Goal: Task Accomplishment & Management: Manage account settings

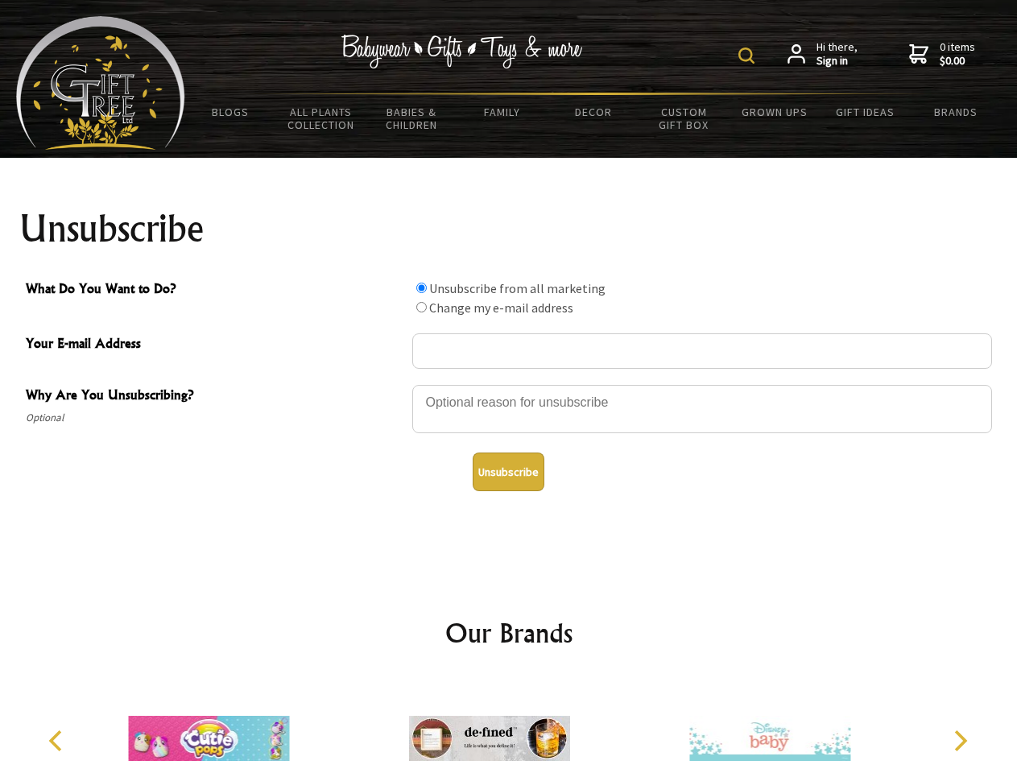
click at [749, 56] on img at bounding box center [747, 56] width 16 height 16
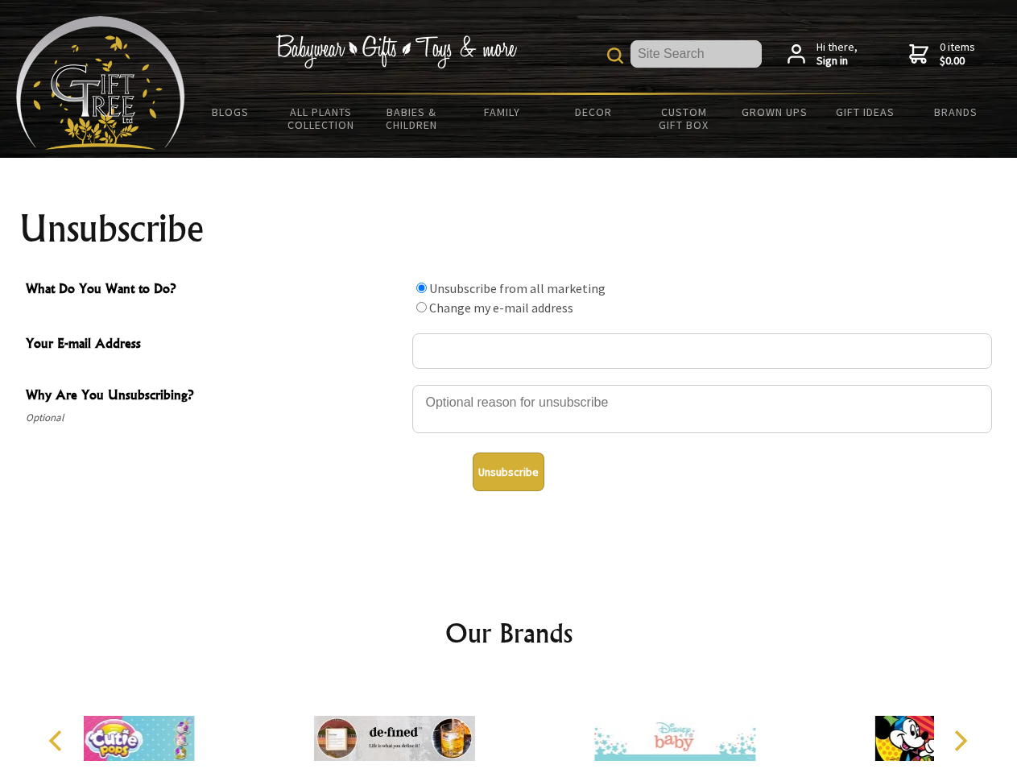
click at [509, 384] on div at bounding box center [702, 411] width 580 height 56
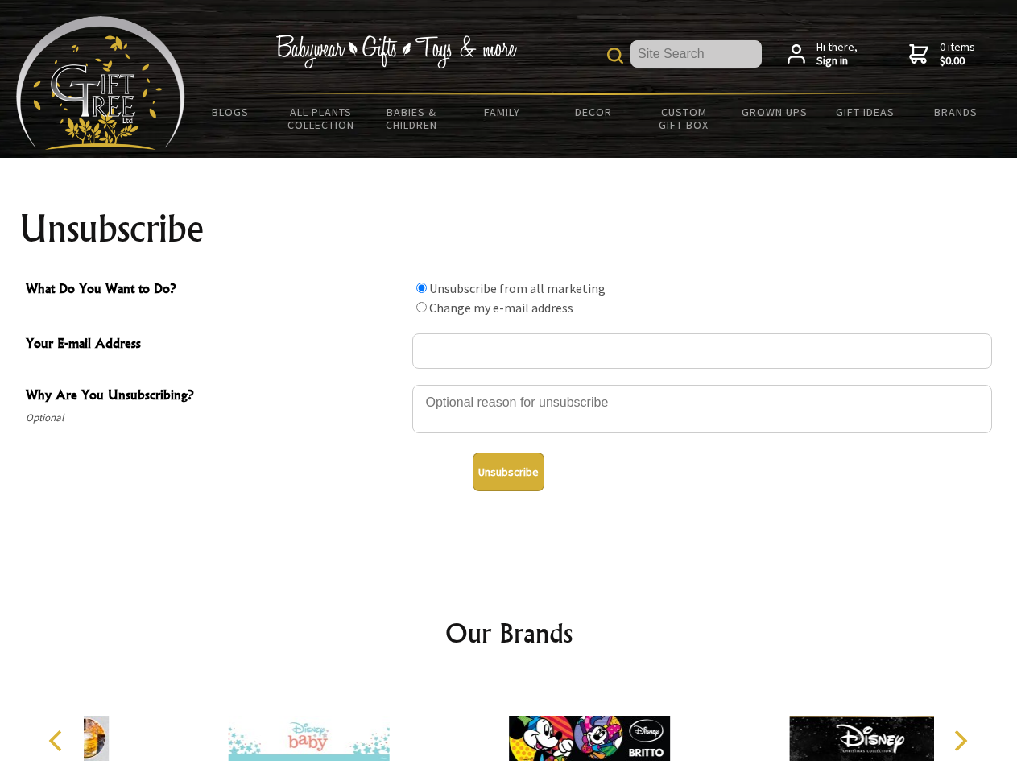
click at [421, 288] on input "What Do You Want to Do?" at bounding box center [421, 288] width 10 height 10
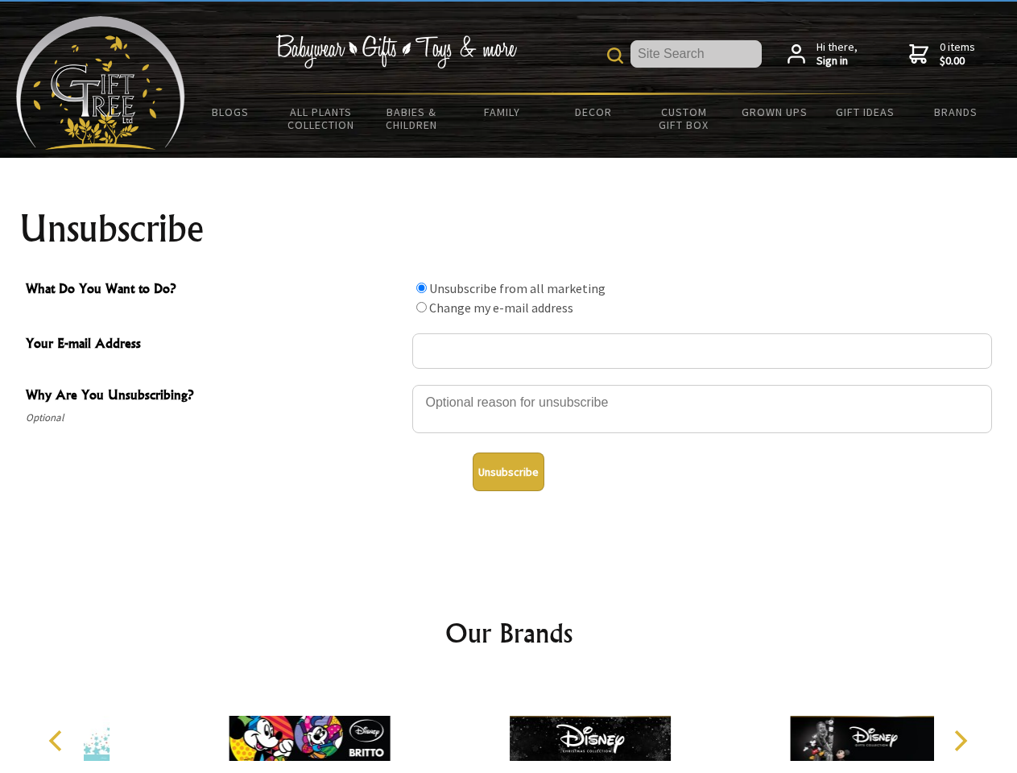
click at [421, 307] on input "What Do You Want to Do?" at bounding box center [421, 307] width 10 height 10
radio input "true"
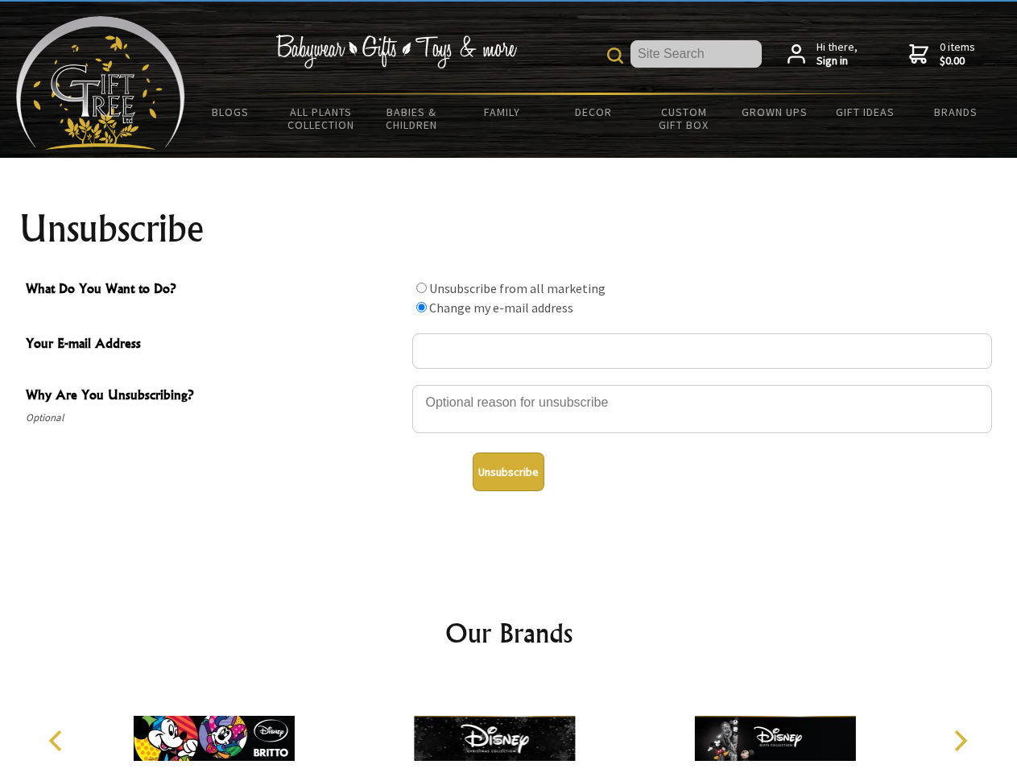
click at [508, 472] on button "Unsubscribe" at bounding box center [509, 472] width 72 height 39
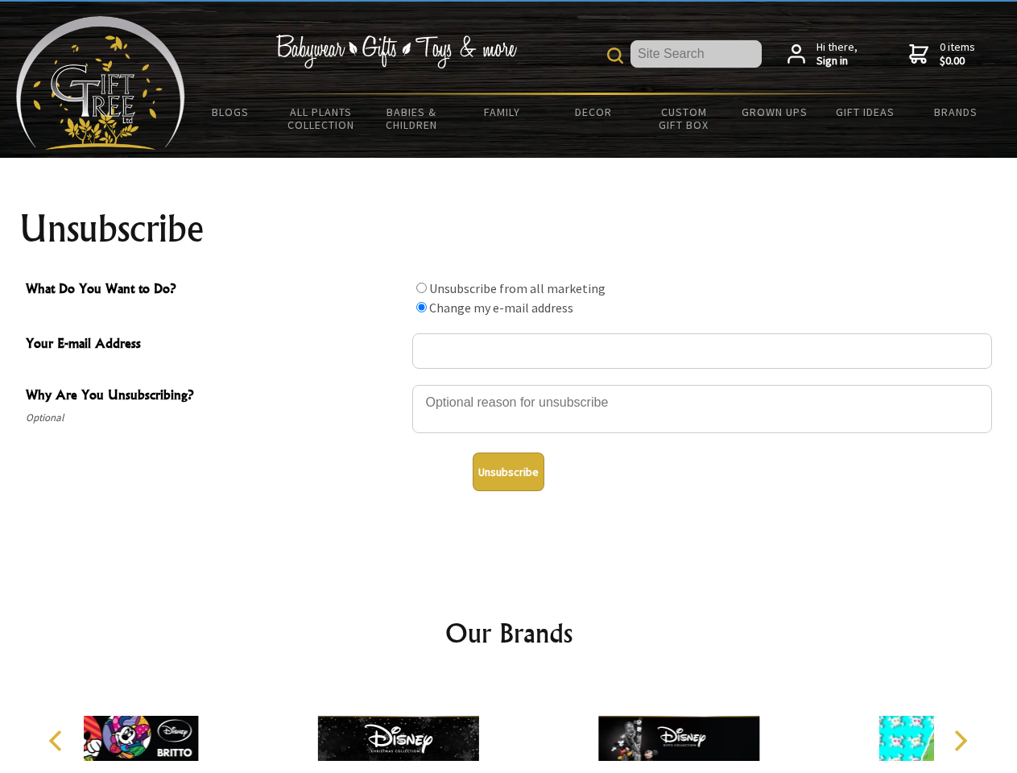
click at [58, 741] on icon "Previous" at bounding box center [57, 740] width 21 height 21
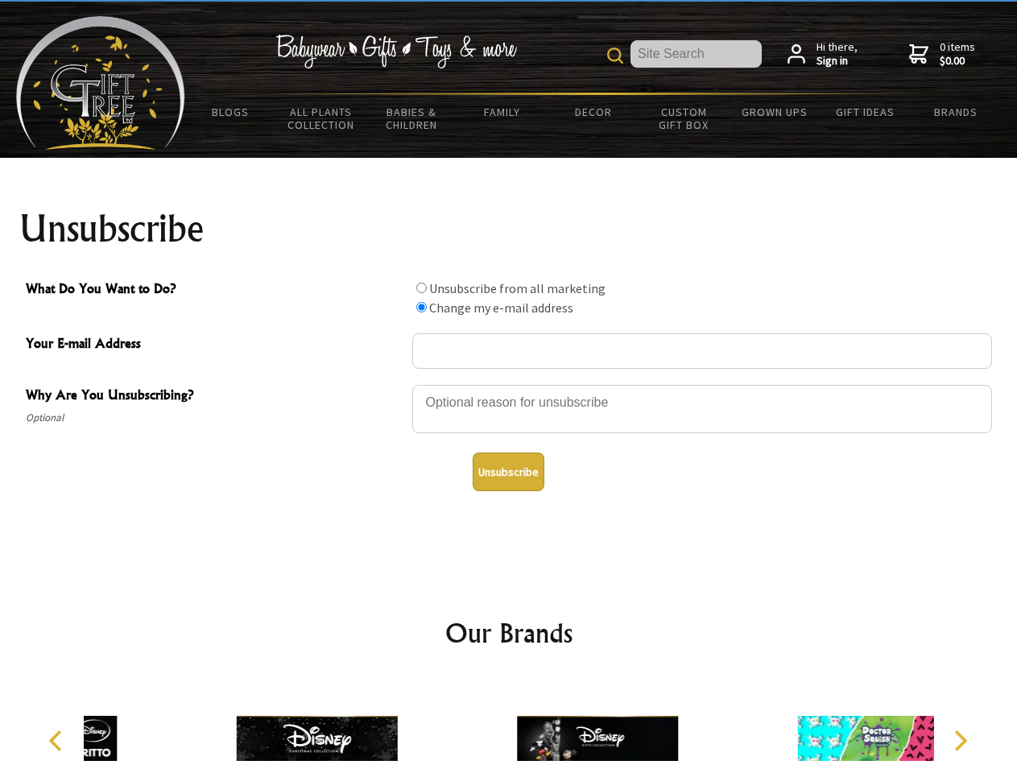
click at [960, 741] on icon "Next" at bounding box center [959, 740] width 21 height 21
